Goal: Obtain resource: Obtain resource

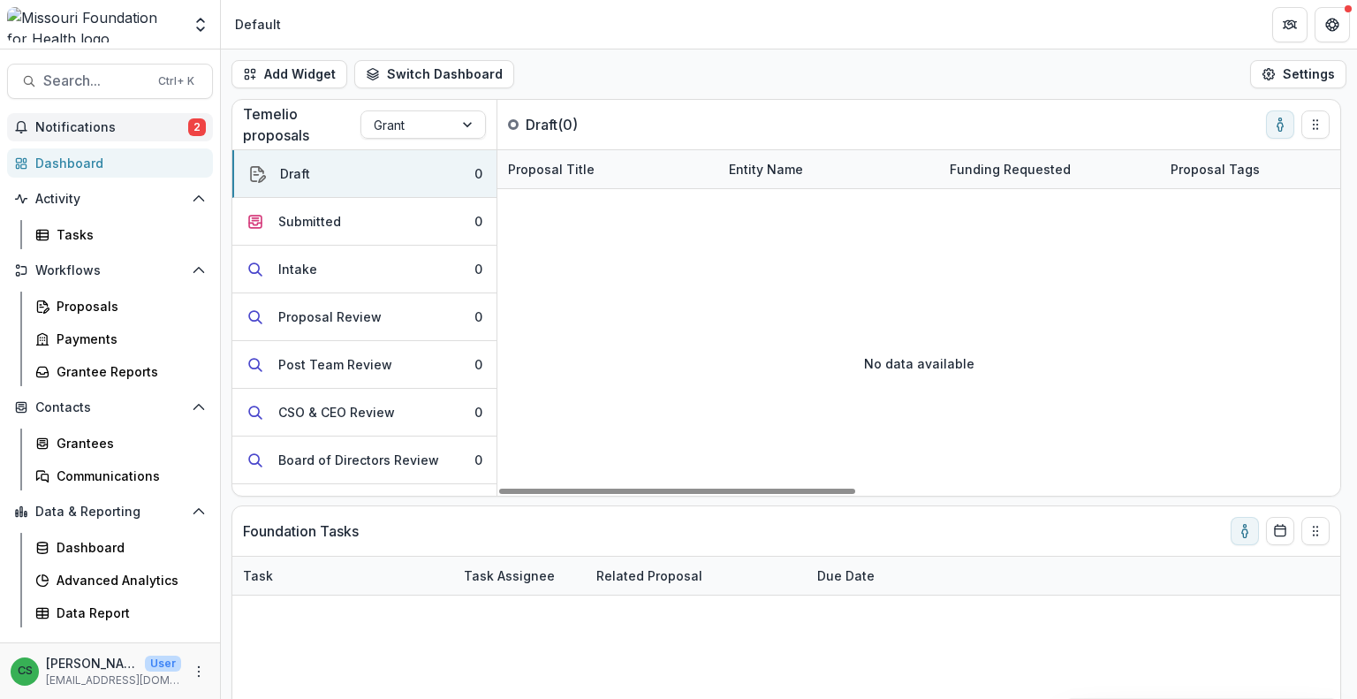
click at [165, 133] on span "Notifications" at bounding box center [111, 127] width 153 height 15
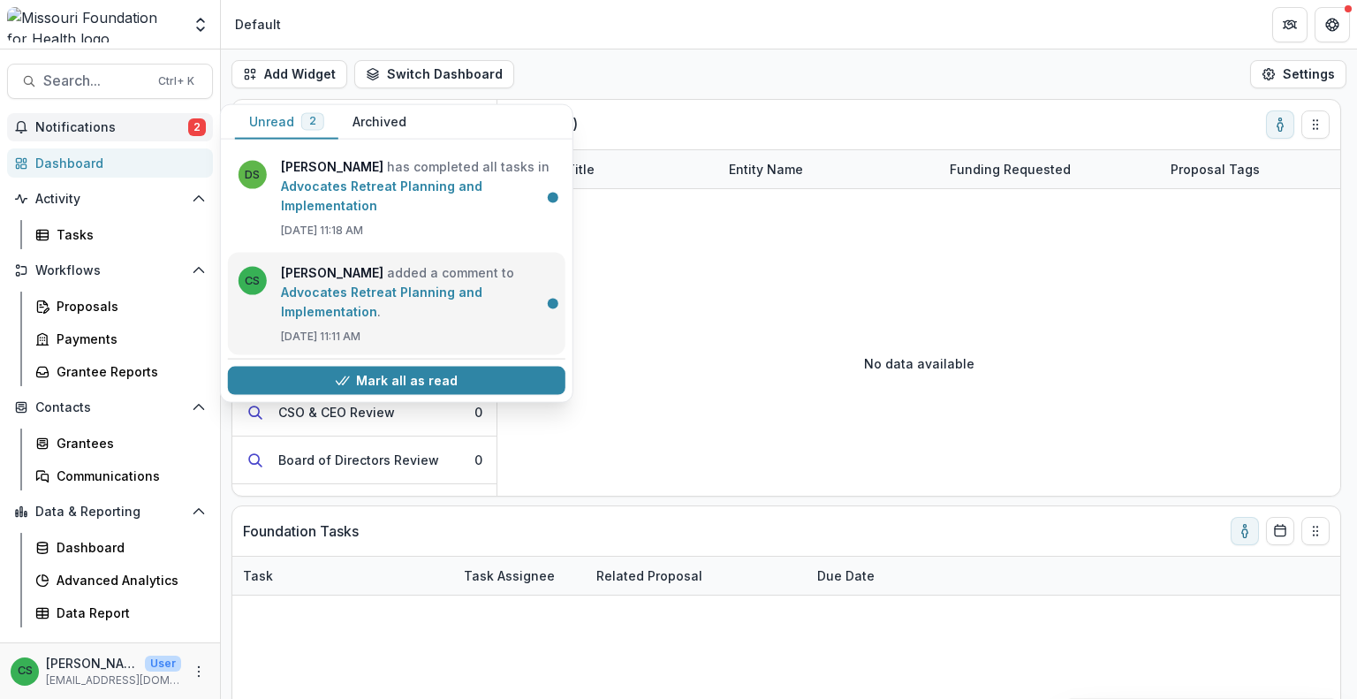
click at [348, 285] on link "Advocates Retreat Planning and Implementation" at bounding box center [381, 302] width 201 height 34
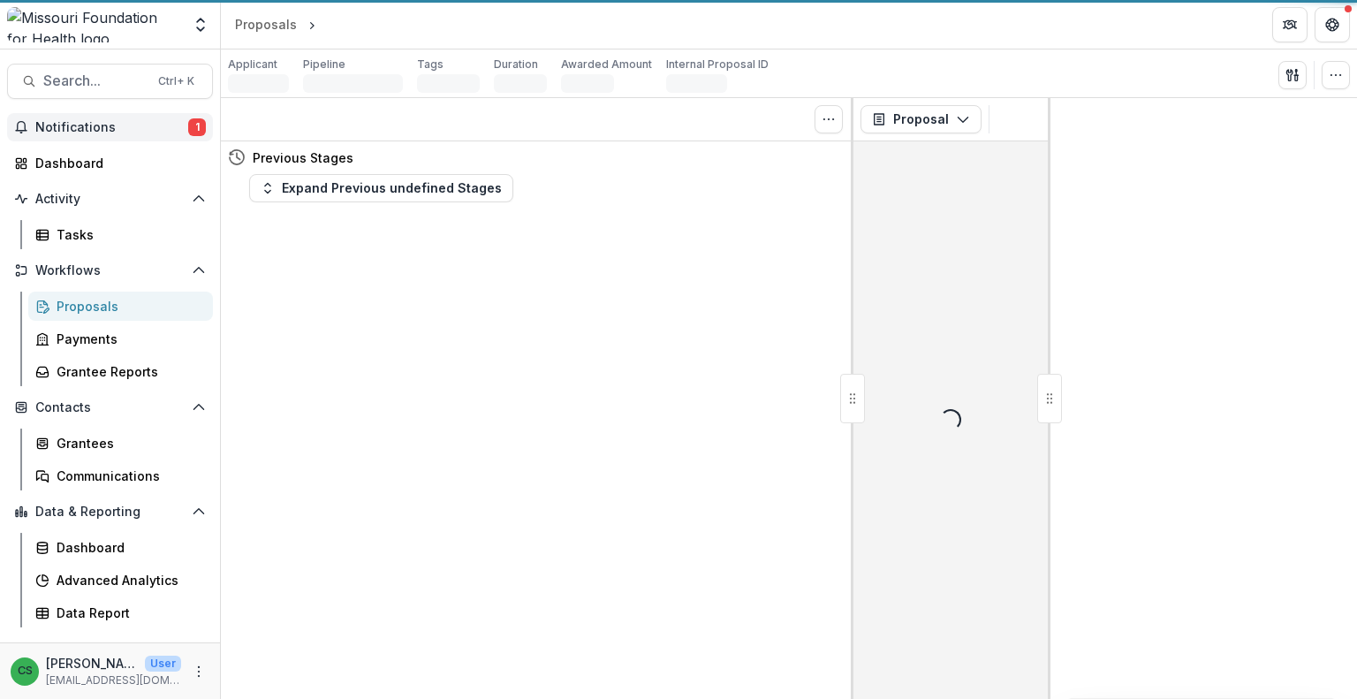
click at [143, 130] on span "Notifications" at bounding box center [111, 127] width 153 height 15
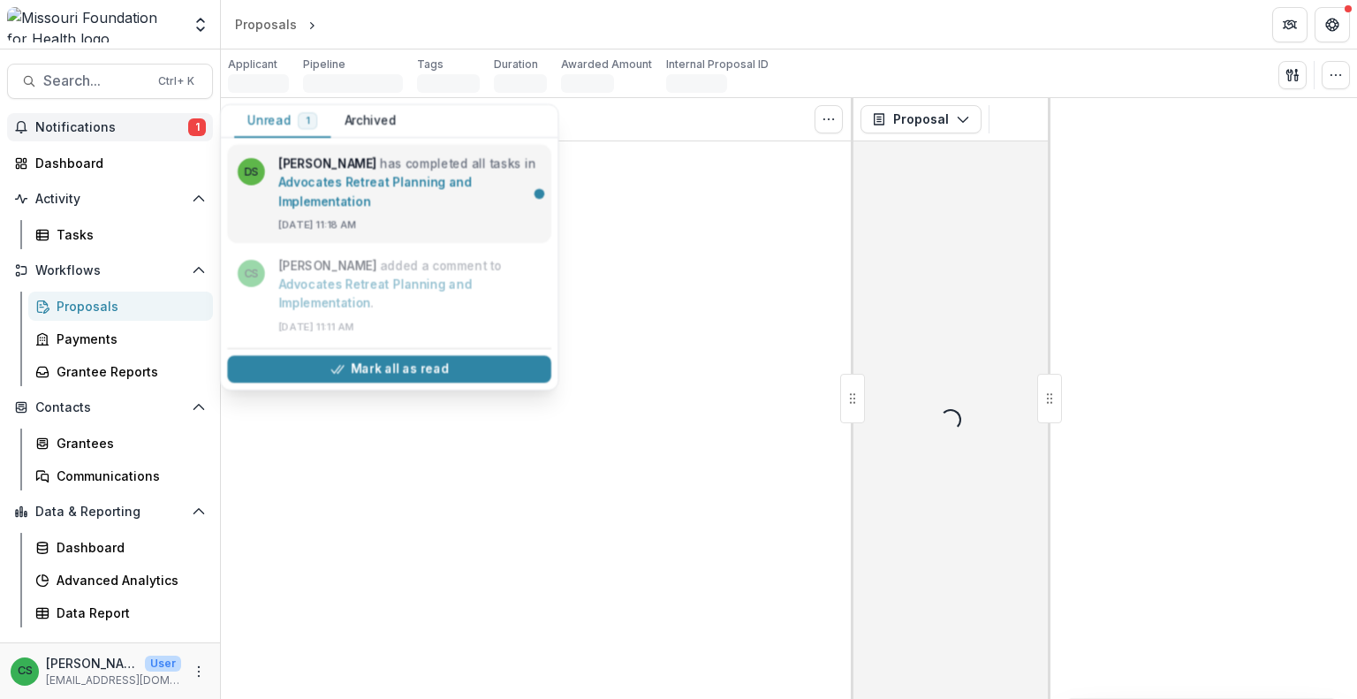
click at [306, 175] on link "Advocates Retreat Planning and Implementation" at bounding box center [375, 191] width 194 height 33
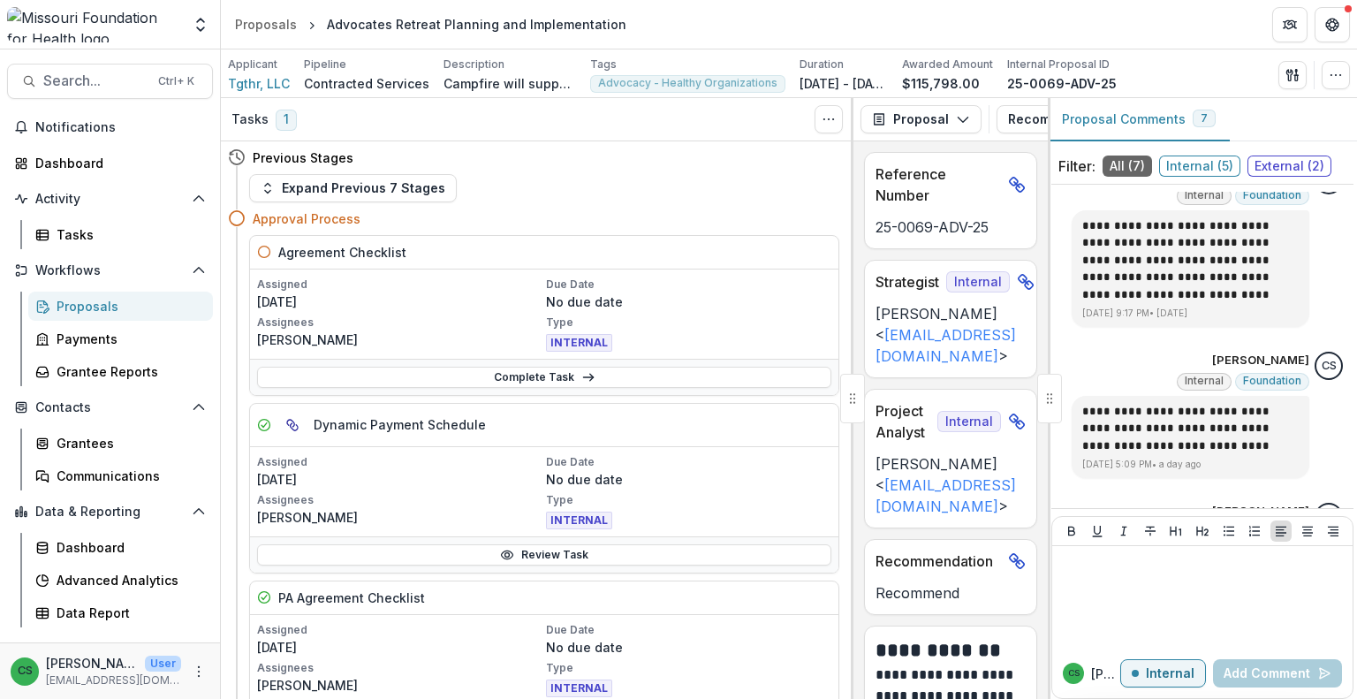
scroll to position [1901, 0]
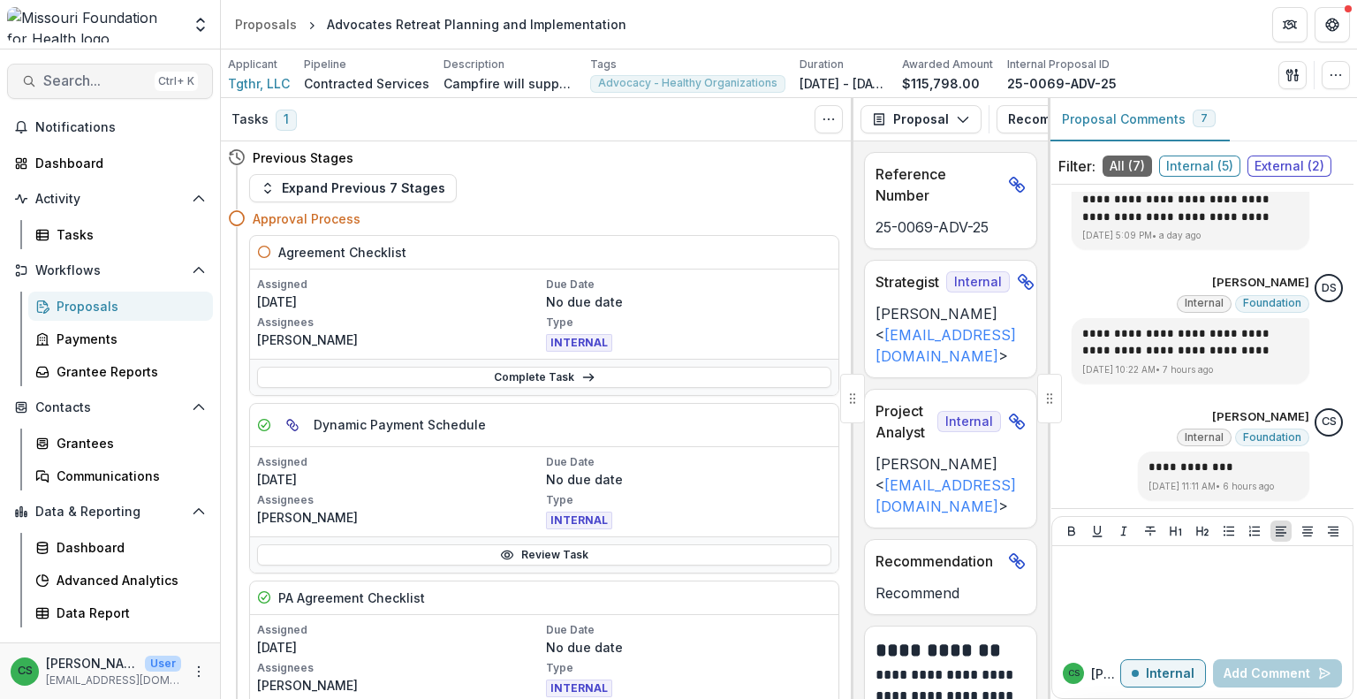
click at [75, 84] on span "Search..." at bounding box center [95, 80] width 104 height 17
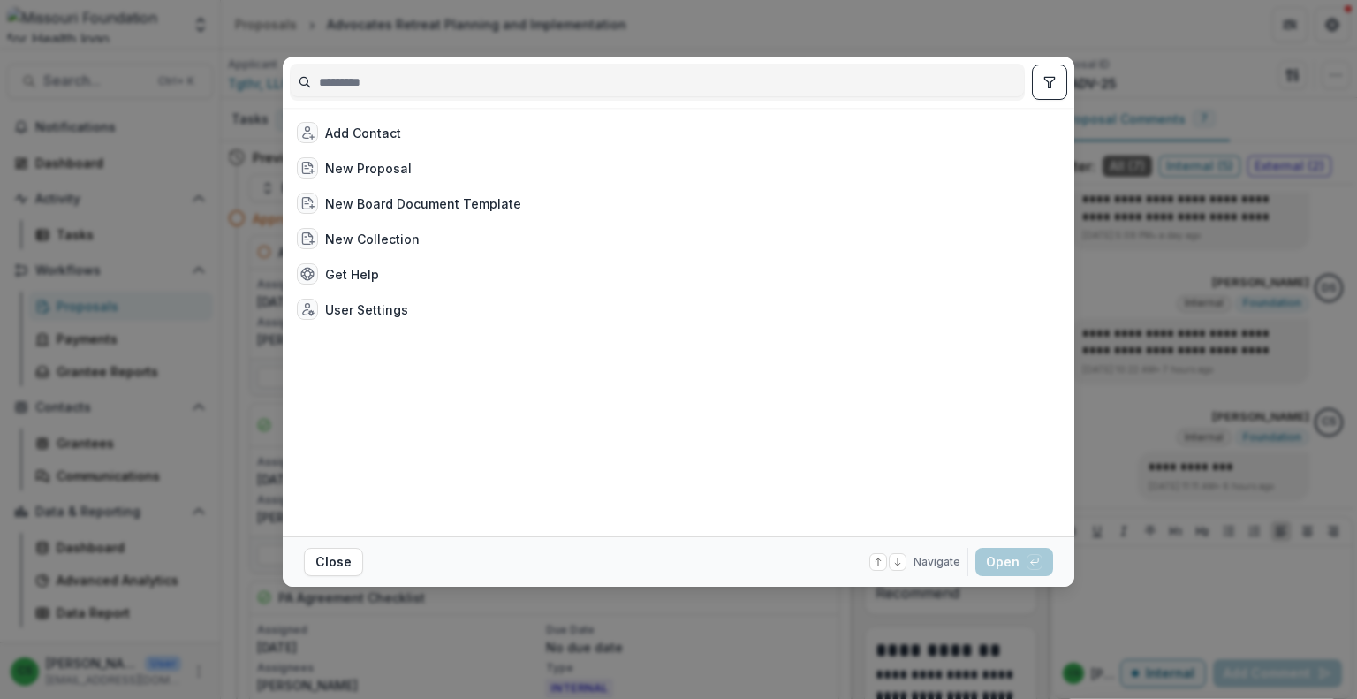
click at [395, 76] on input at bounding box center [657, 82] width 733 height 28
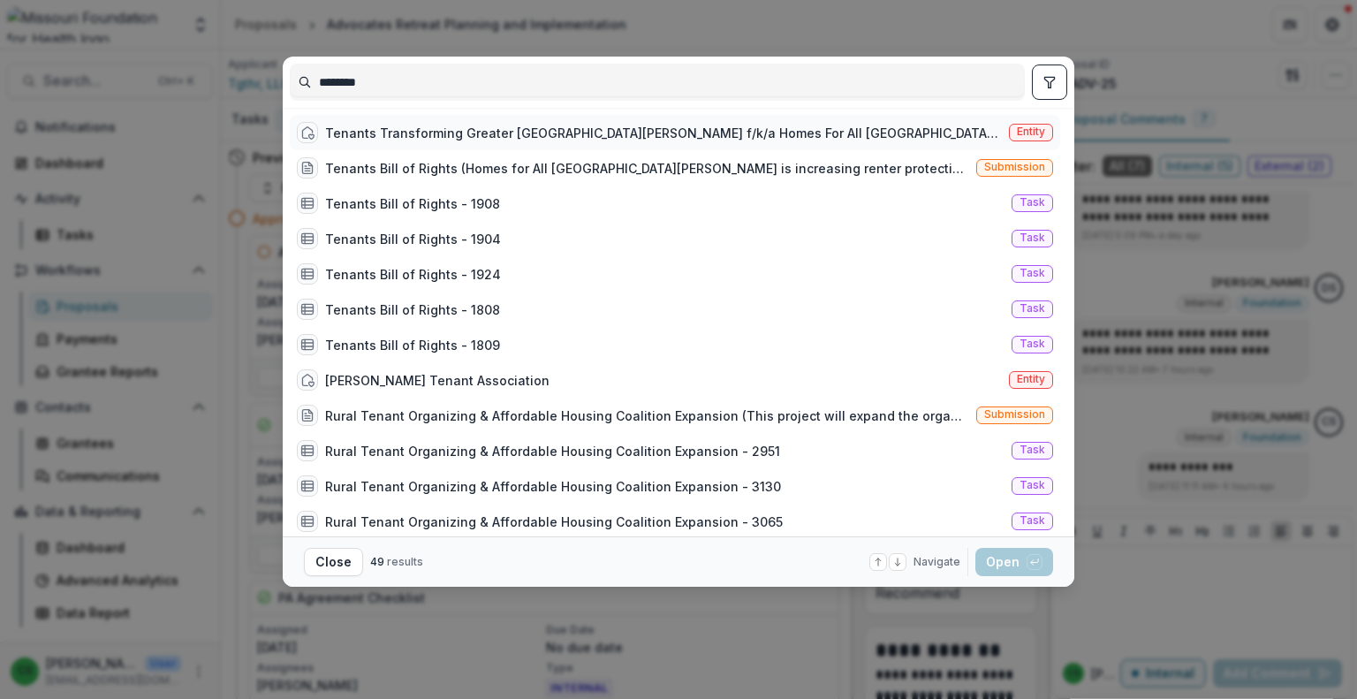
type input "*******"
click at [502, 131] on div "Tenants Transforming Greater [GEOGRAPHIC_DATA][PERSON_NAME] f/k/a Homes For All…" at bounding box center [663, 133] width 677 height 19
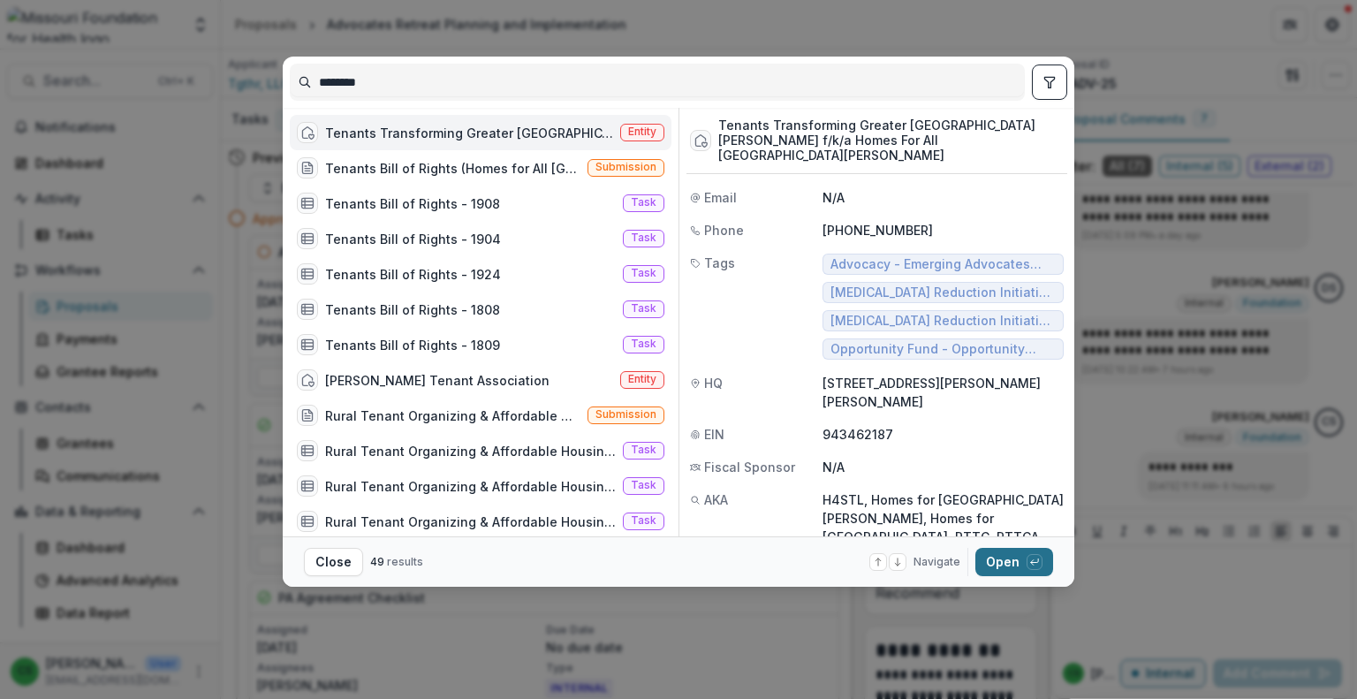
click at [1015, 567] on button "Open with enter key" at bounding box center [1015, 562] width 78 height 28
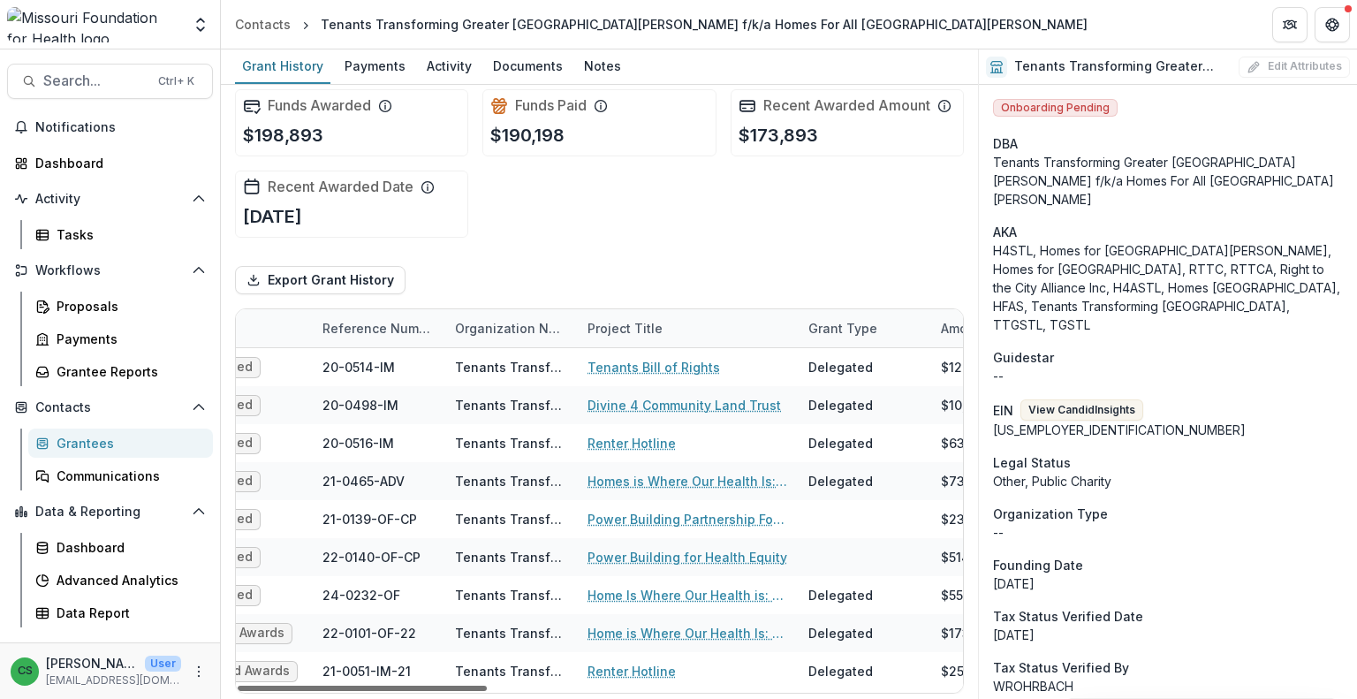
scroll to position [0, 176]
drag, startPoint x: 463, startPoint y: 685, endPoint x: 523, endPoint y: 660, distance: 65.0
click at [487, 686] on div at bounding box center [362, 688] width 249 height 5
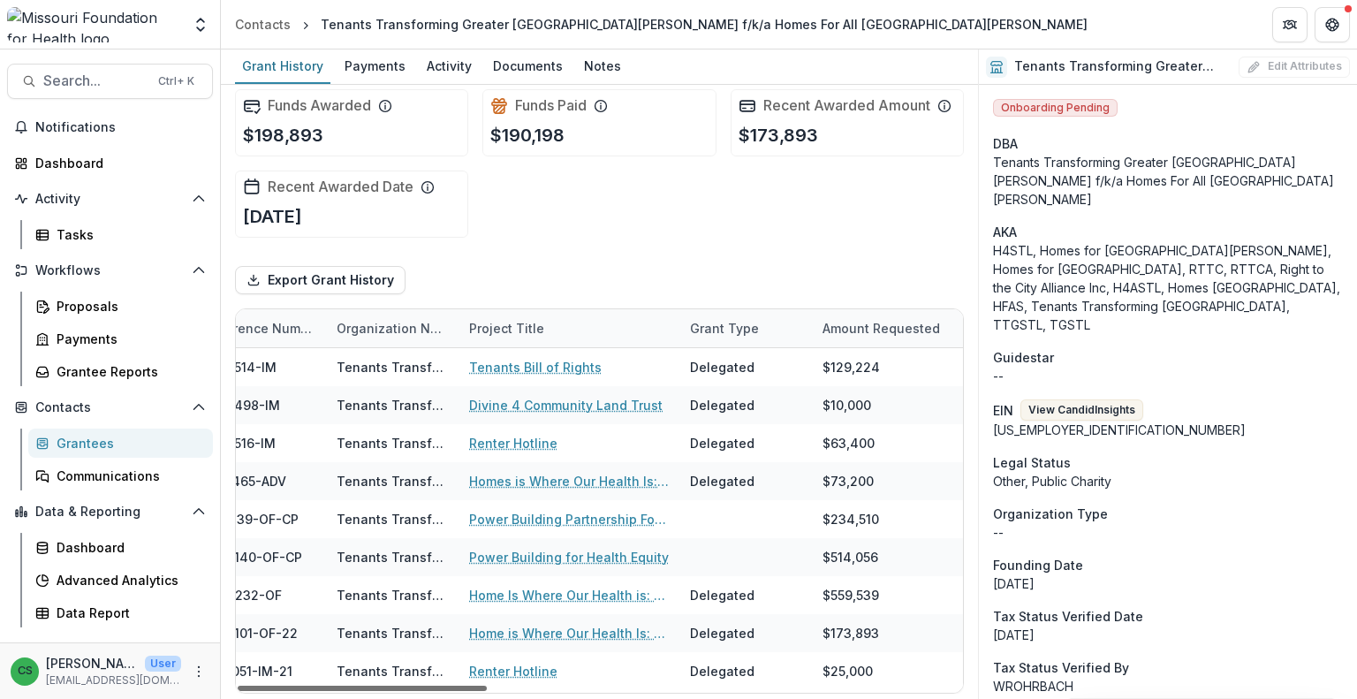
scroll to position [0, 265]
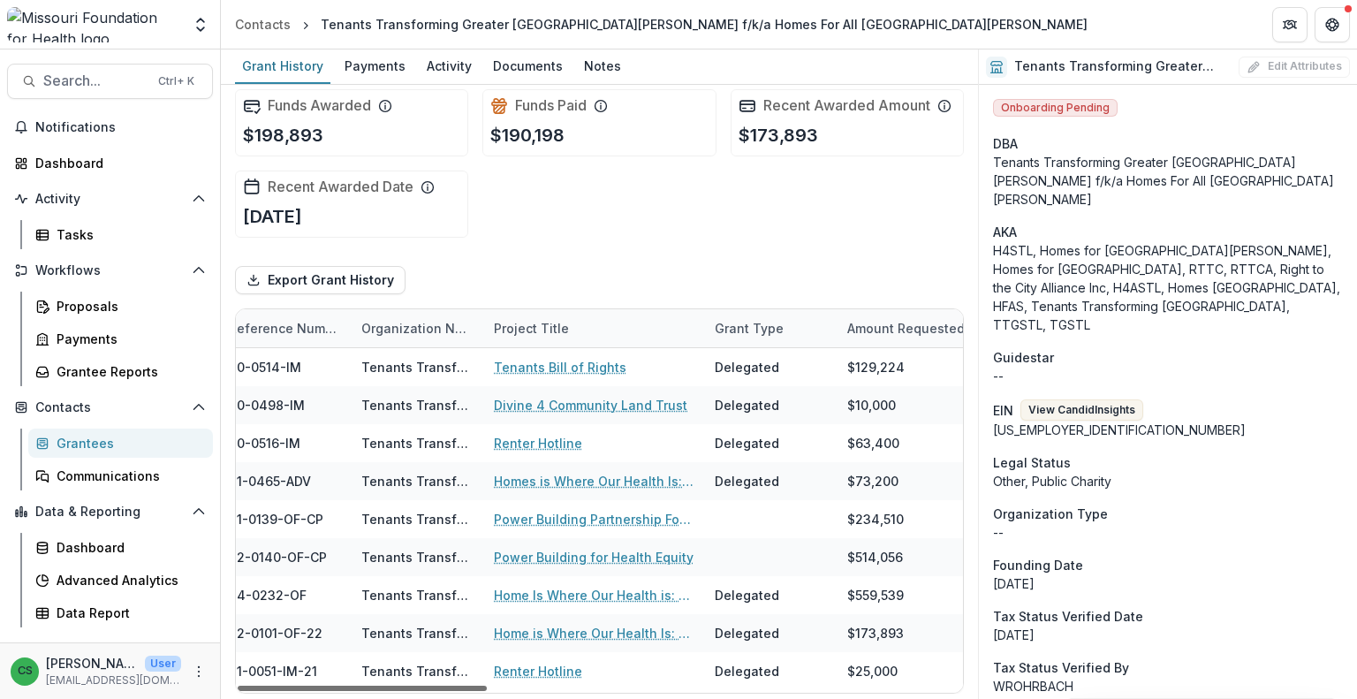
drag, startPoint x: 536, startPoint y: 685, endPoint x: 566, endPoint y: 657, distance: 41.3
click at [487, 686] on div at bounding box center [362, 688] width 249 height 5
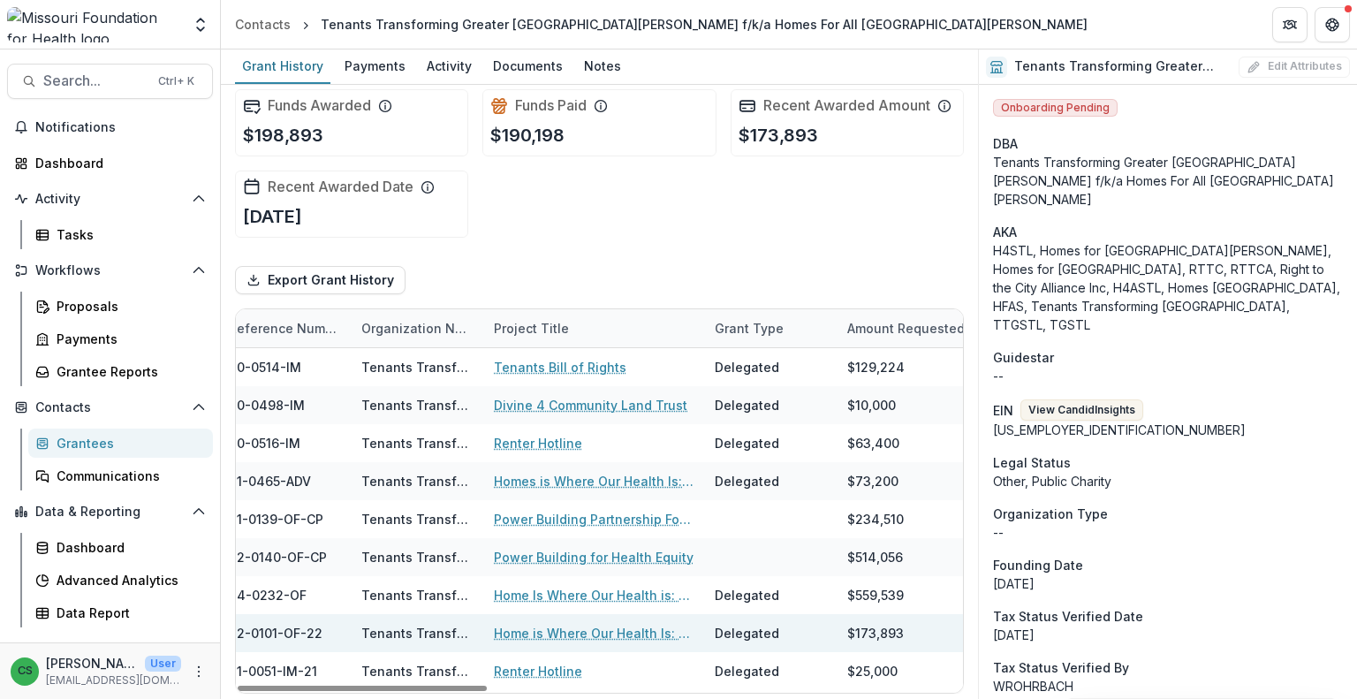
click at [578, 628] on link "Home is Where Our Health Is: Strategic Code Enforcement for Indoor Housing Qual…" at bounding box center [594, 633] width 200 height 19
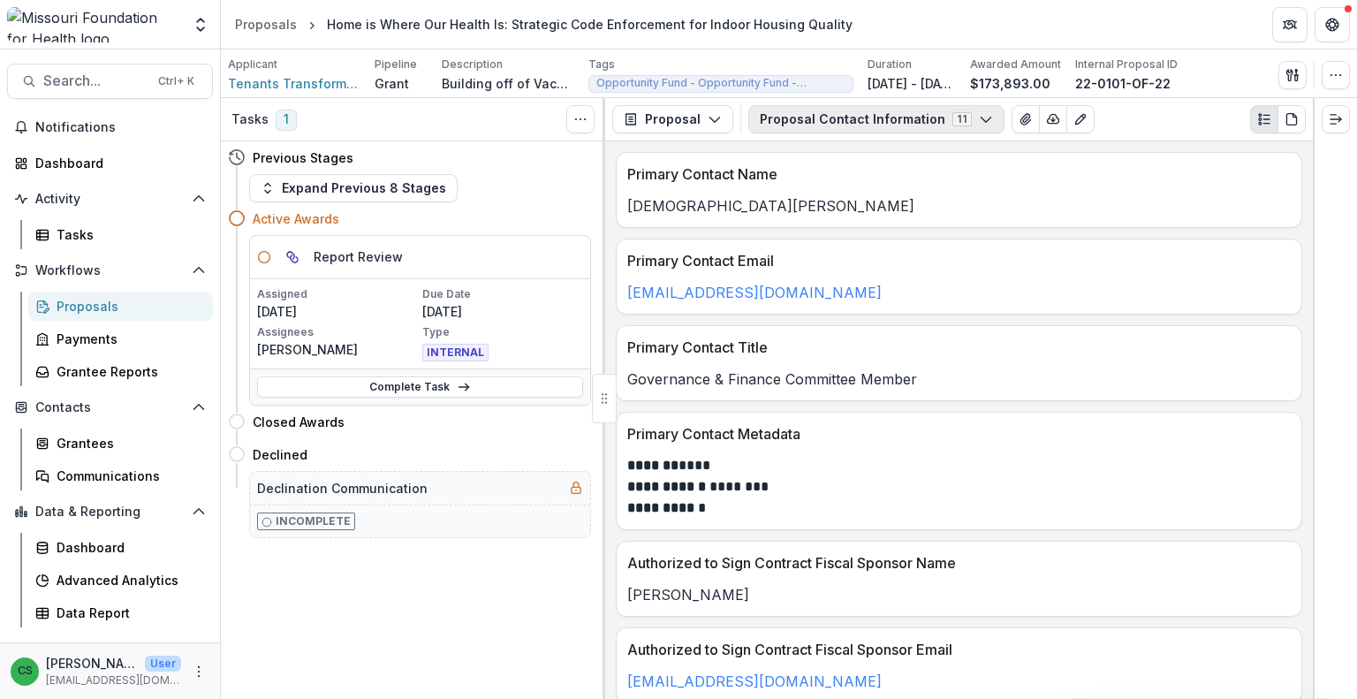
click at [947, 123] on button "Proposal Contact Information 11" at bounding box center [876, 119] width 256 height 28
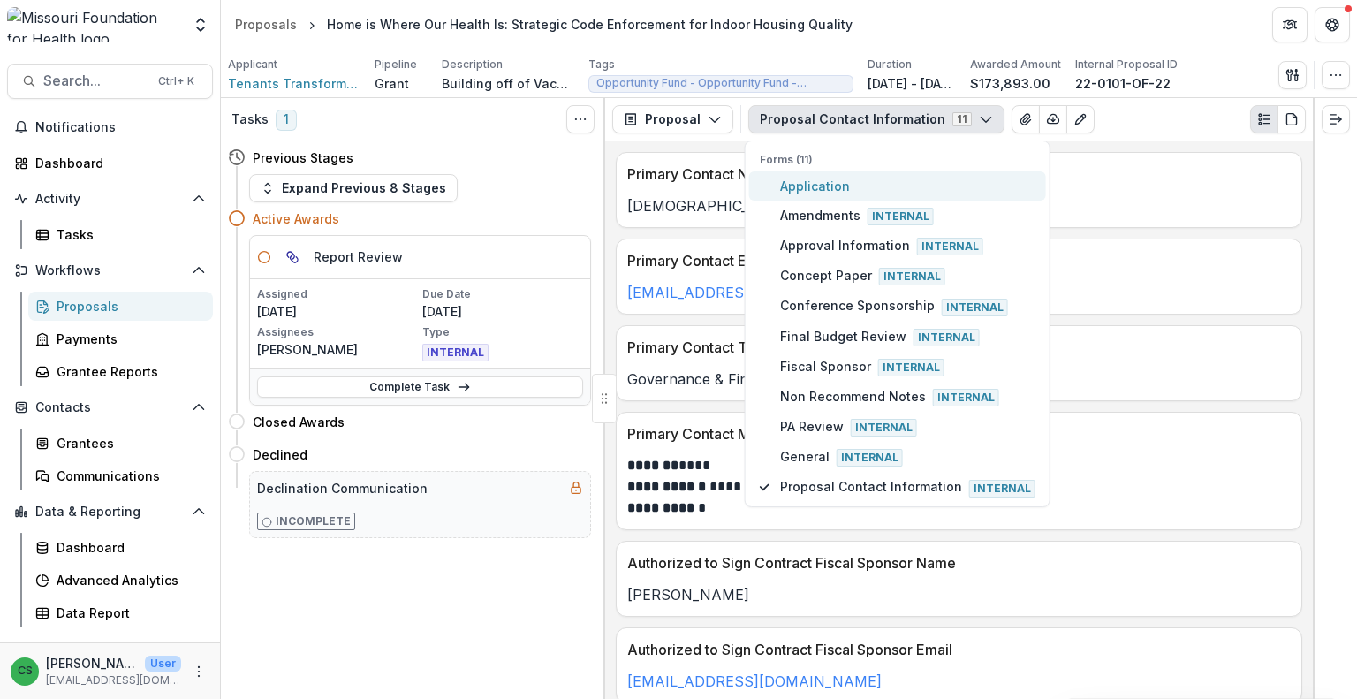
click at [939, 183] on span "Application" at bounding box center [907, 186] width 255 height 19
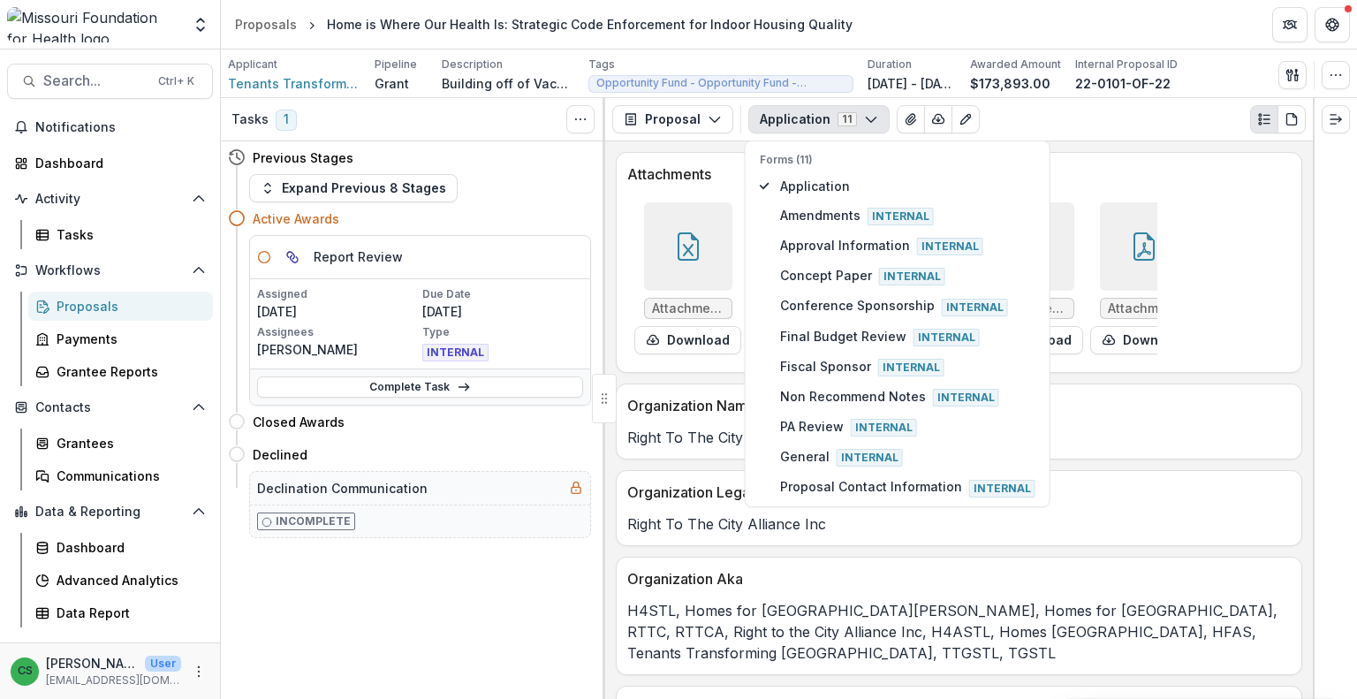
click at [996, 570] on div "Organization Aka" at bounding box center [959, 574] width 685 height 32
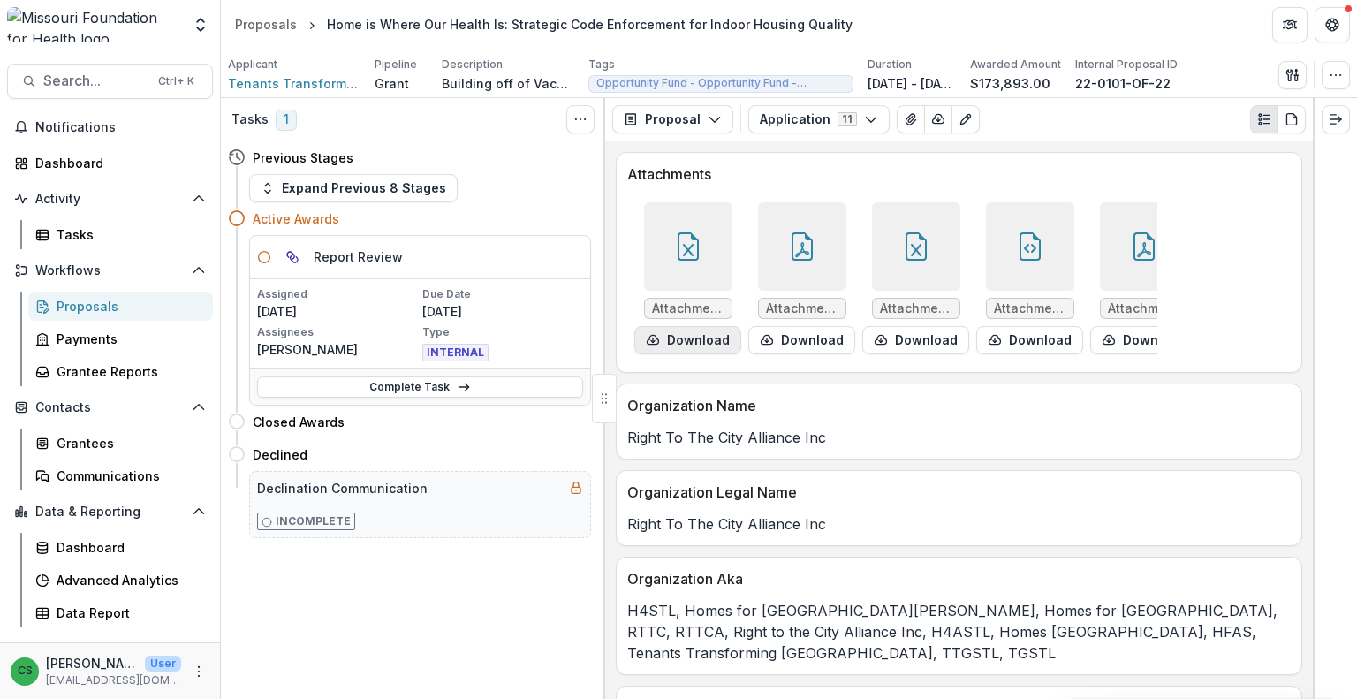
click at [688, 331] on button "Download" at bounding box center [687, 340] width 107 height 28
click at [813, 307] on span "Attachments/6032/HFA-STL May FY22 YTD Financials .xlsx - HFA [GEOGRAPHIC_DATA]p…" at bounding box center [802, 308] width 72 height 15
click at [813, 332] on button "Download" at bounding box center [801, 340] width 107 height 28
click at [908, 122] on icon "View Attached Files" at bounding box center [911, 119] width 14 height 14
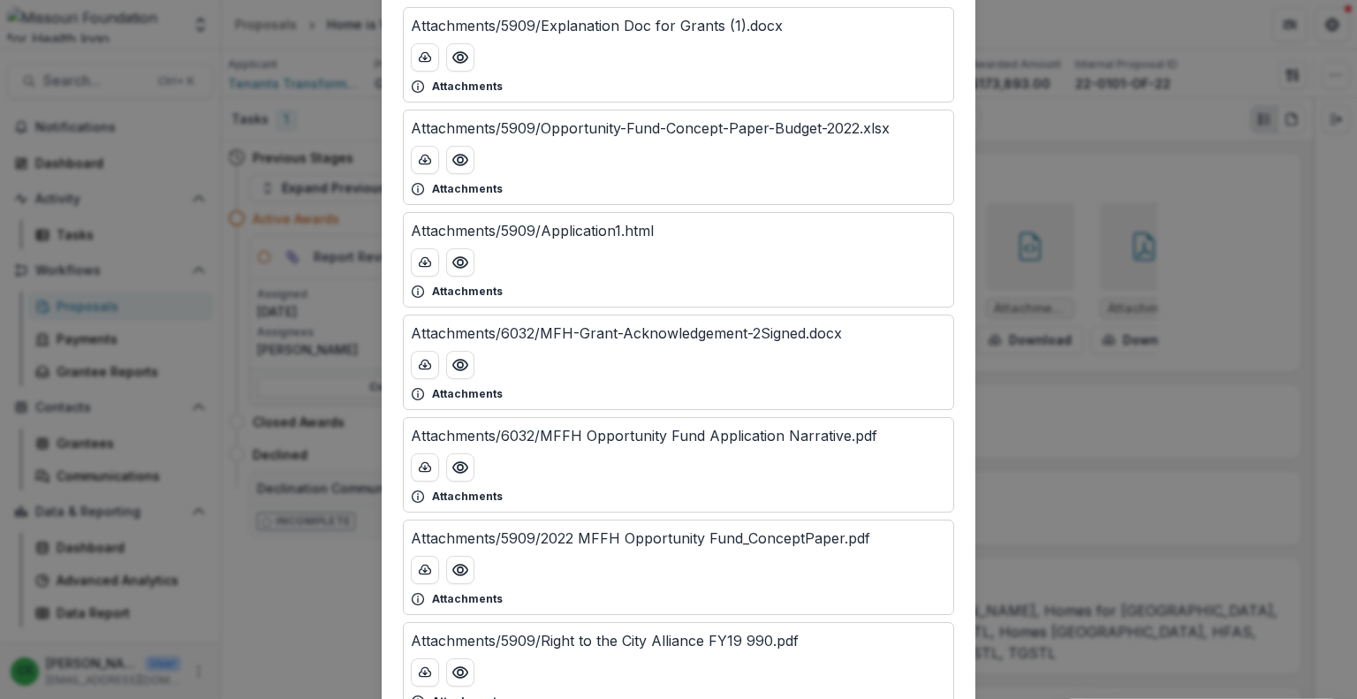
scroll to position [972, 0]
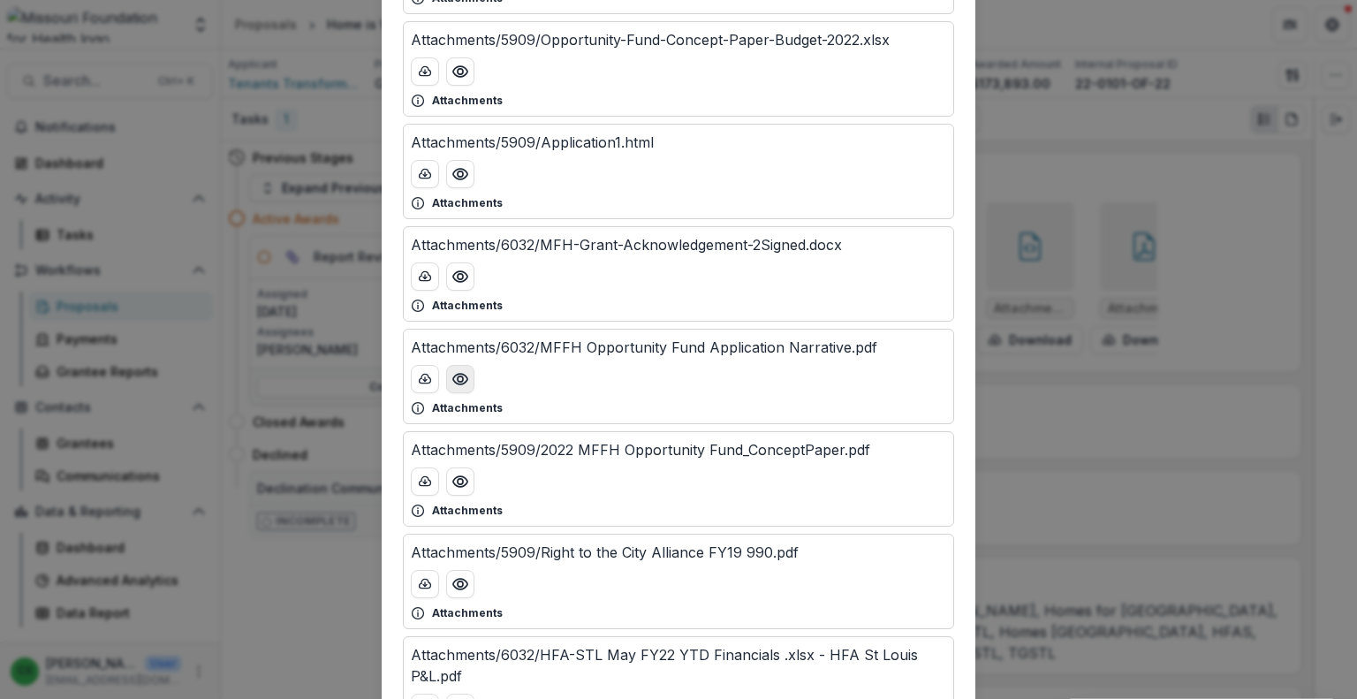
click at [459, 376] on circle "Preview Attachments/6032/MFFH Opportunity Fund Application Narrative.pdf" at bounding box center [460, 378] width 5 height 5
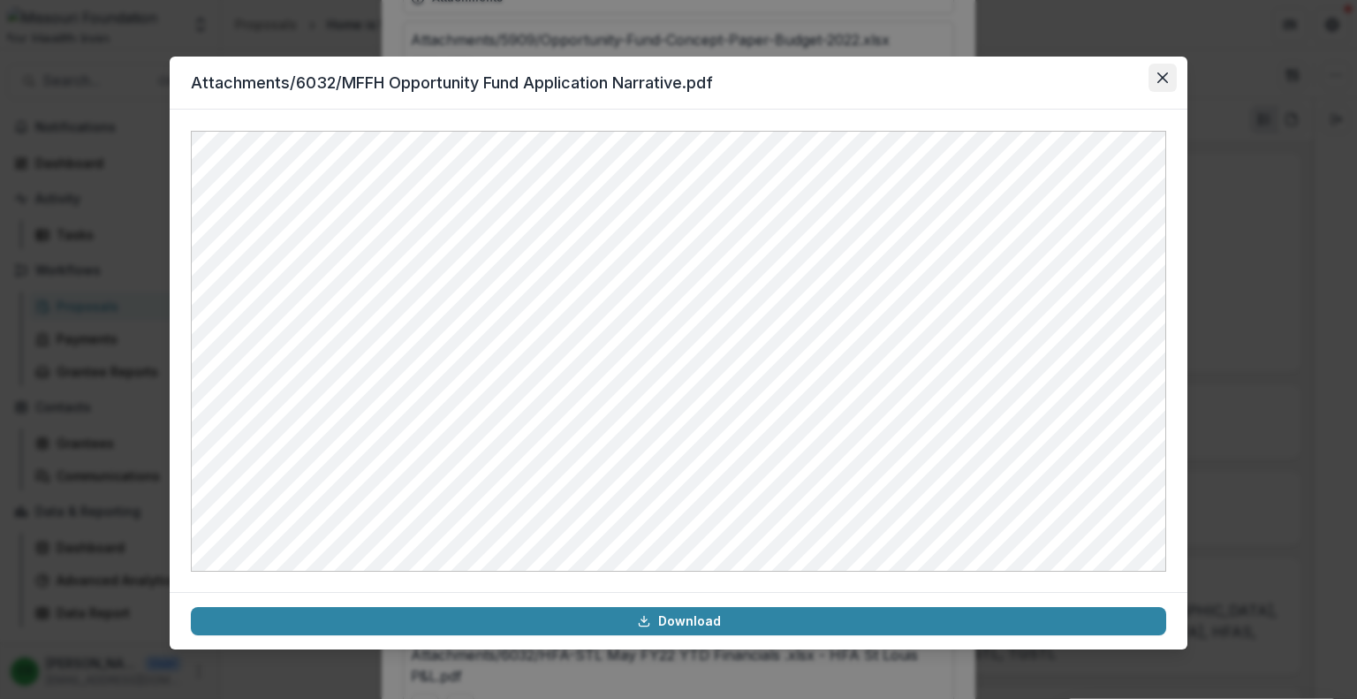
click at [1156, 89] on button "Close" at bounding box center [1163, 78] width 28 height 28
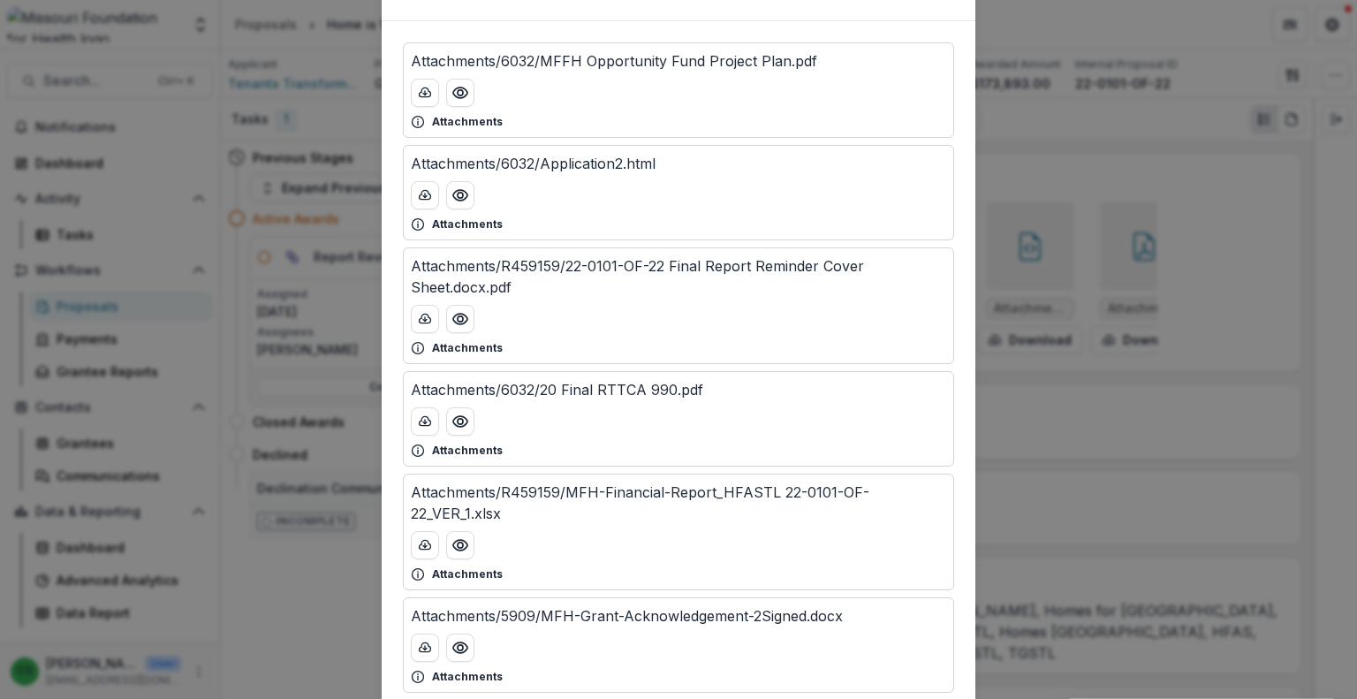
scroll to position [0, 0]
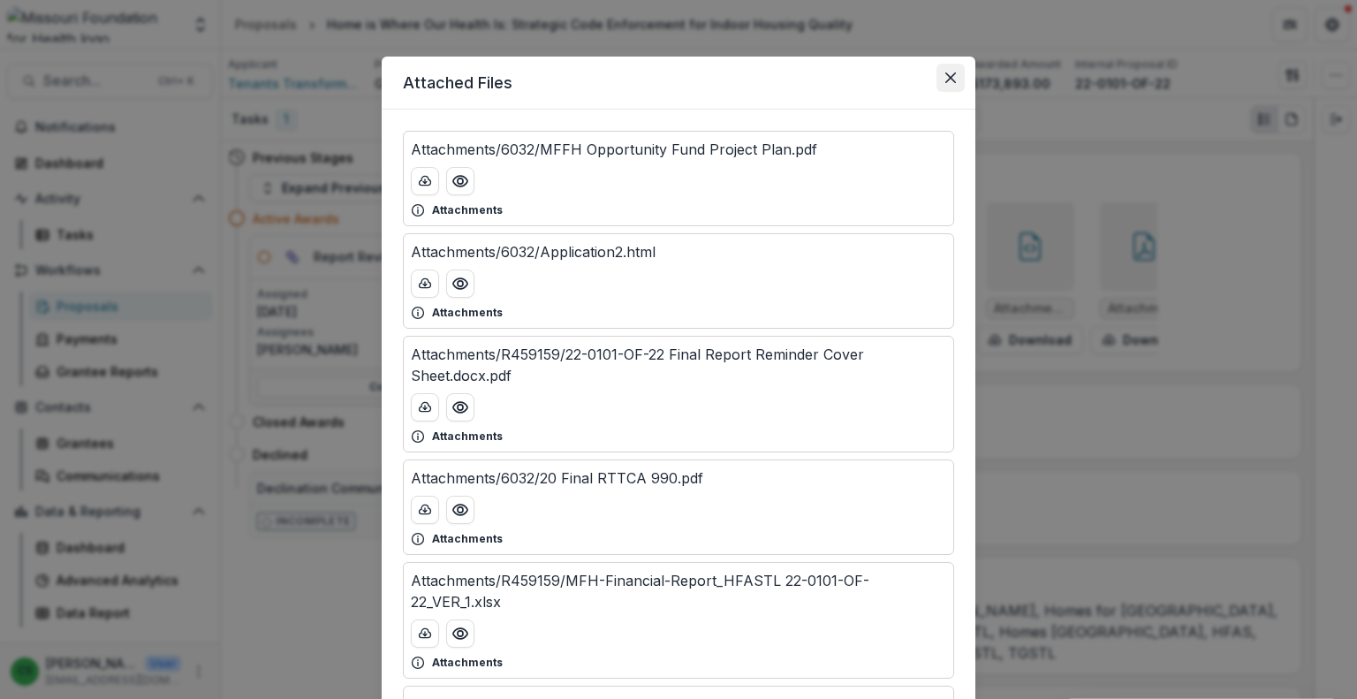
click at [940, 84] on button "Close" at bounding box center [951, 78] width 28 height 28
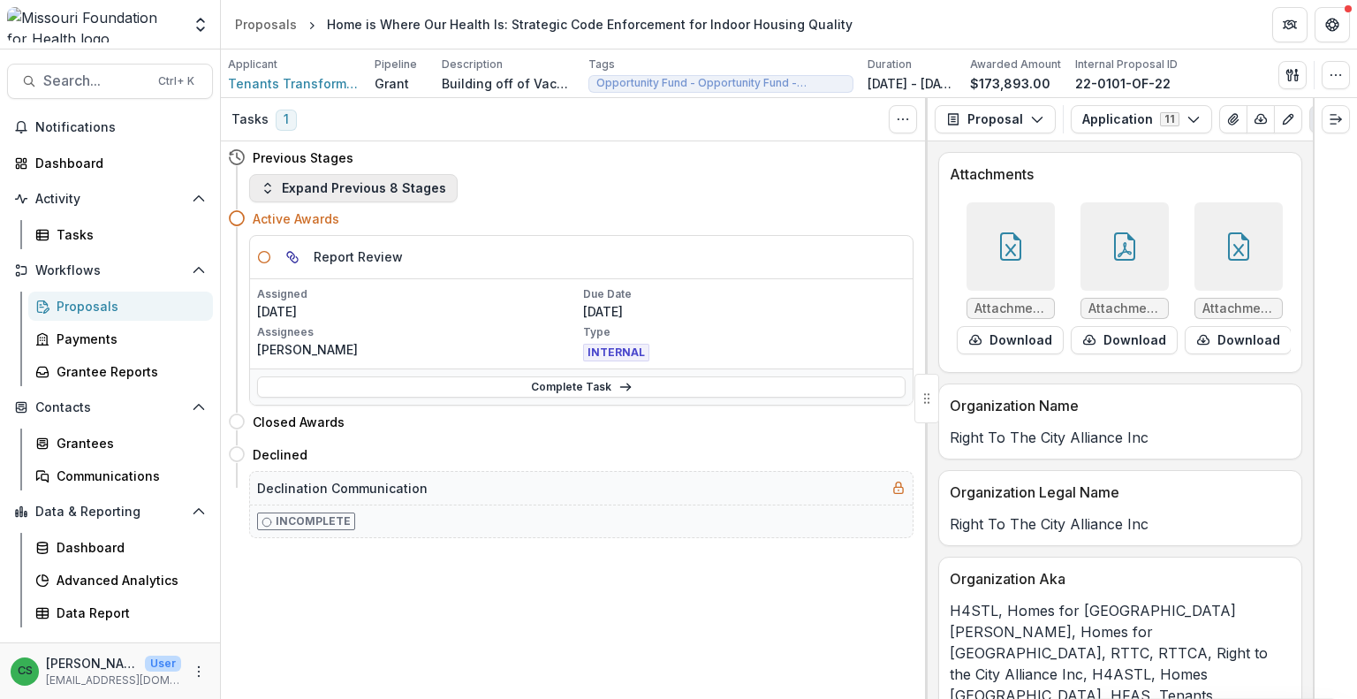
click at [385, 192] on button "Expand Previous 8 Stages" at bounding box center [353, 188] width 209 height 28
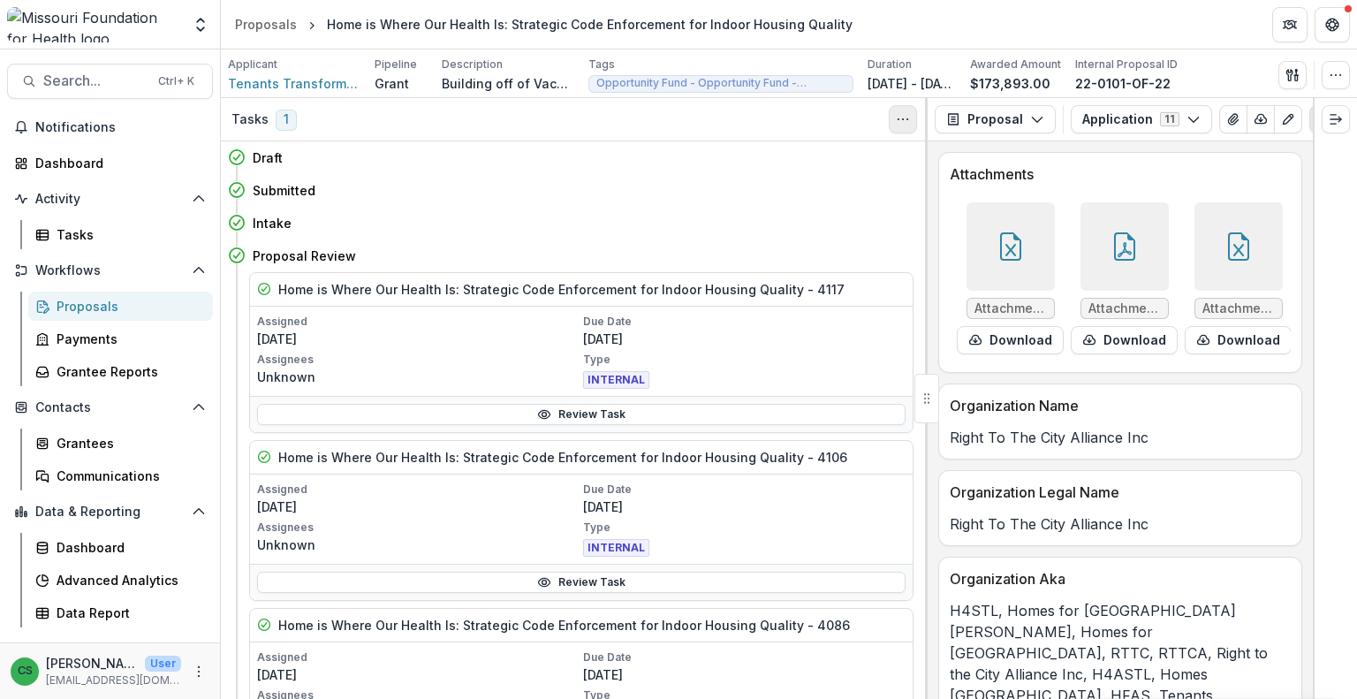
click at [892, 123] on button "Toggle View Cancelled Tasks" at bounding box center [903, 119] width 28 height 28
click at [795, 176] on div "Submitted" at bounding box center [571, 190] width 686 height 33
drag, startPoint x: 1252, startPoint y: 139, endPoint x: 1311, endPoint y: 138, distance: 59.2
click at [1311, 138] on div "Proposal Proposal Payments Reports Grant Agreements Board Summaries Bank Detail…" at bounding box center [1120, 119] width 385 height 43
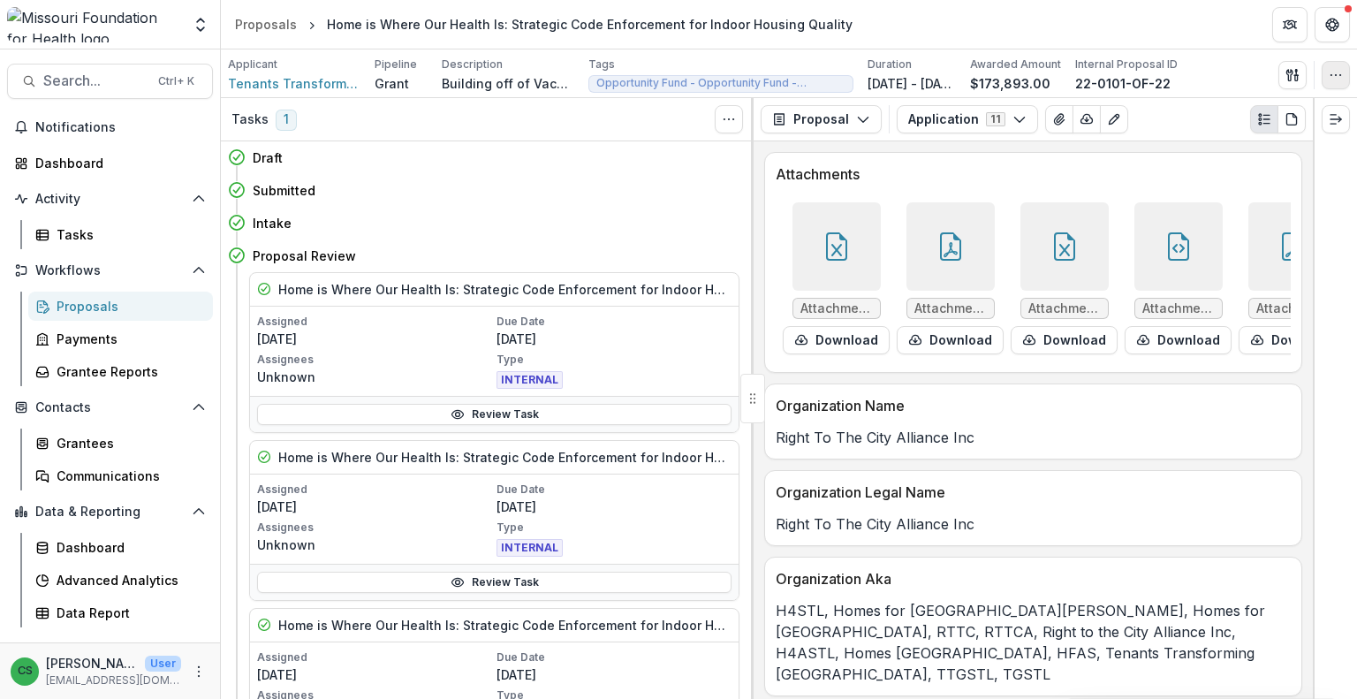
click at [1331, 82] on button "button" at bounding box center [1336, 75] width 28 height 28
click at [1212, 27] on header "Proposals Home is Where Our Health Is: Strategic Code Enforcement for Indoor Ho…" at bounding box center [789, 24] width 1136 height 49
